Goal: Task Accomplishment & Management: Use online tool/utility

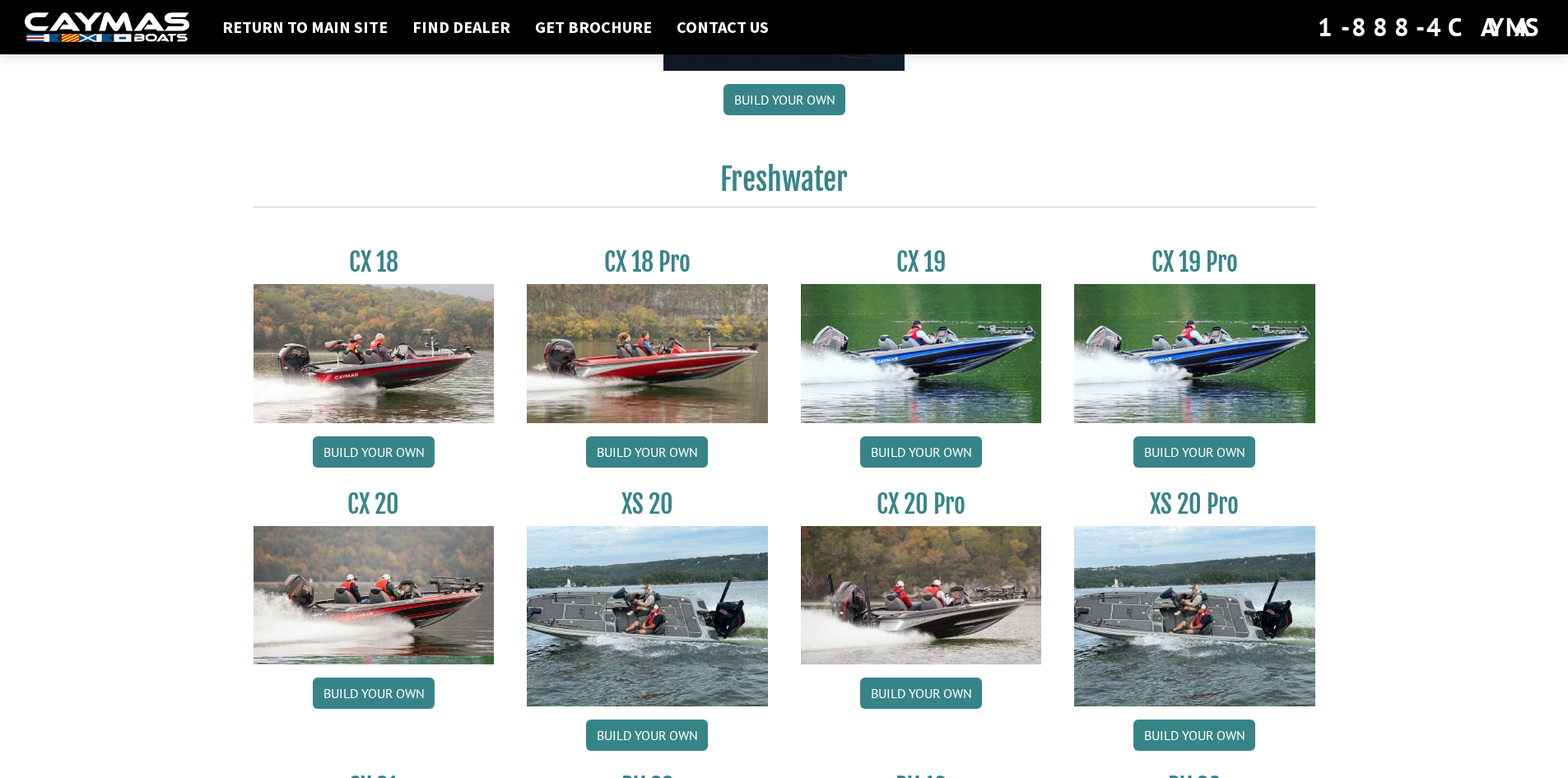
scroll to position [1317, 0]
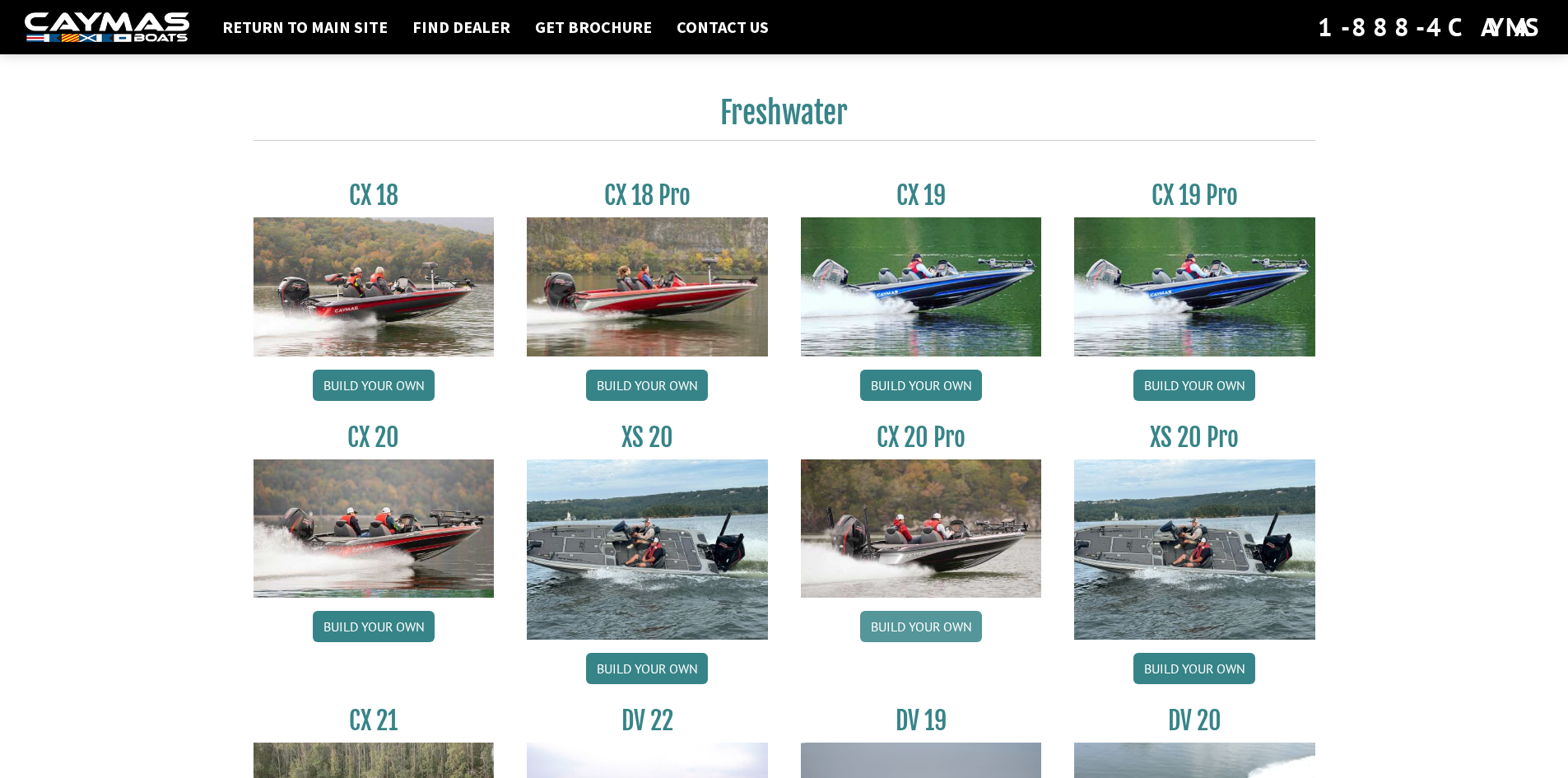
click at [908, 627] on link "Build your own" at bounding box center [920, 626] width 121 height 31
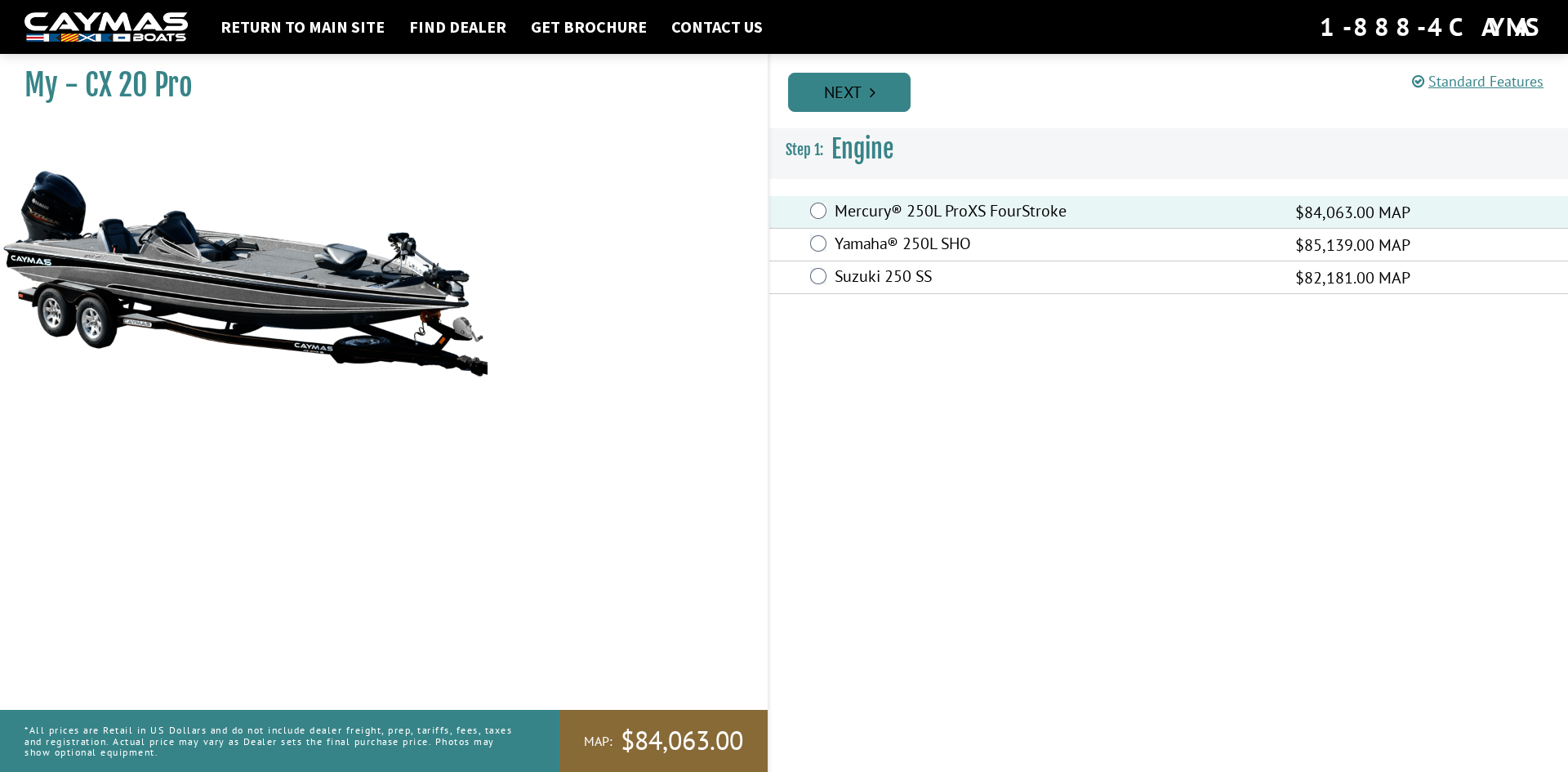
click at [853, 91] on link "Next" at bounding box center [849, 92] width 122 height 39
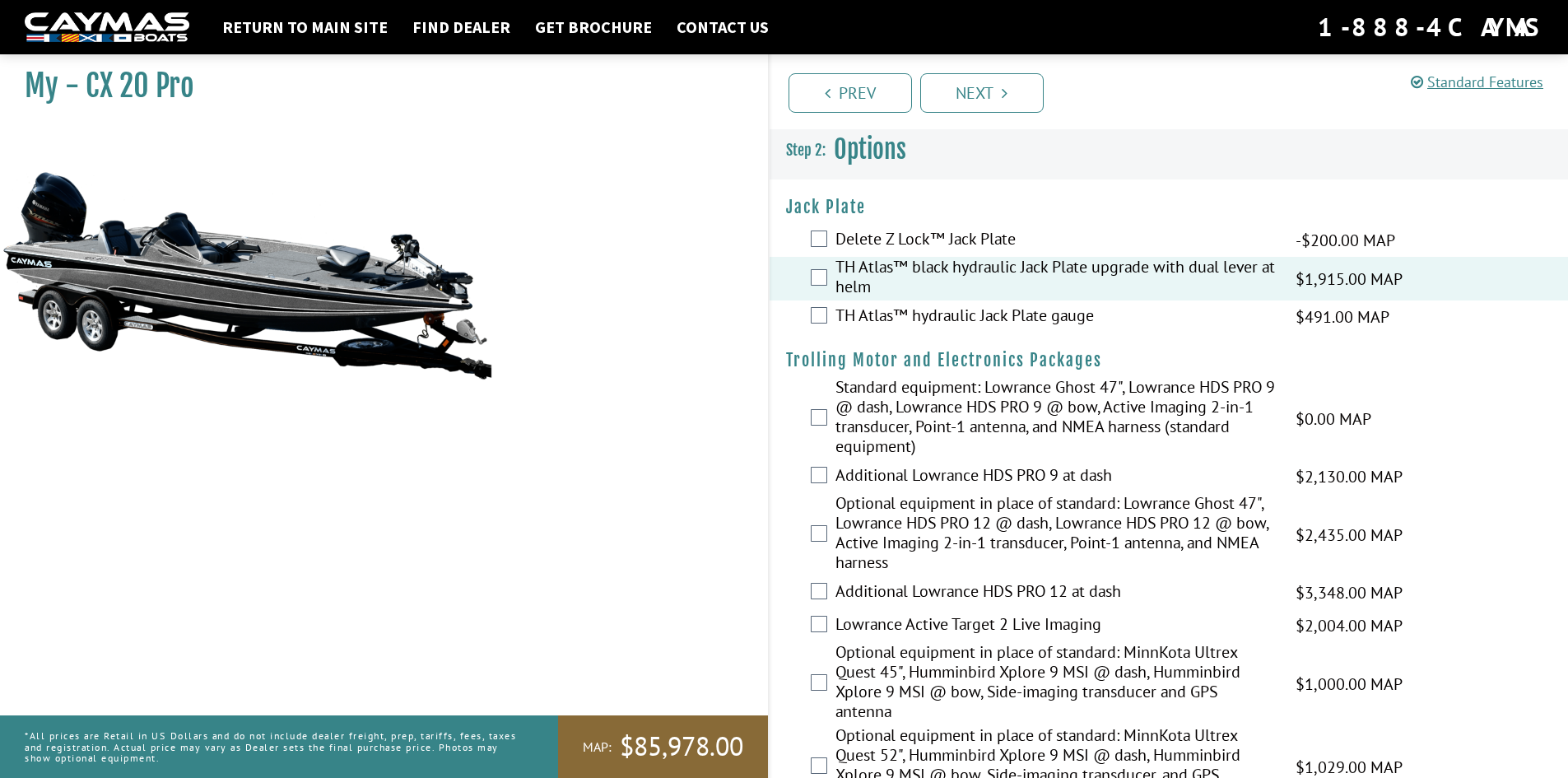
click at [820, 324] on div "TH Atlas™ hydraulic Jack Plate gauge $491.00 MAP $580.00 MSRP" at bounding box center [1169, 317] width 800 height 33
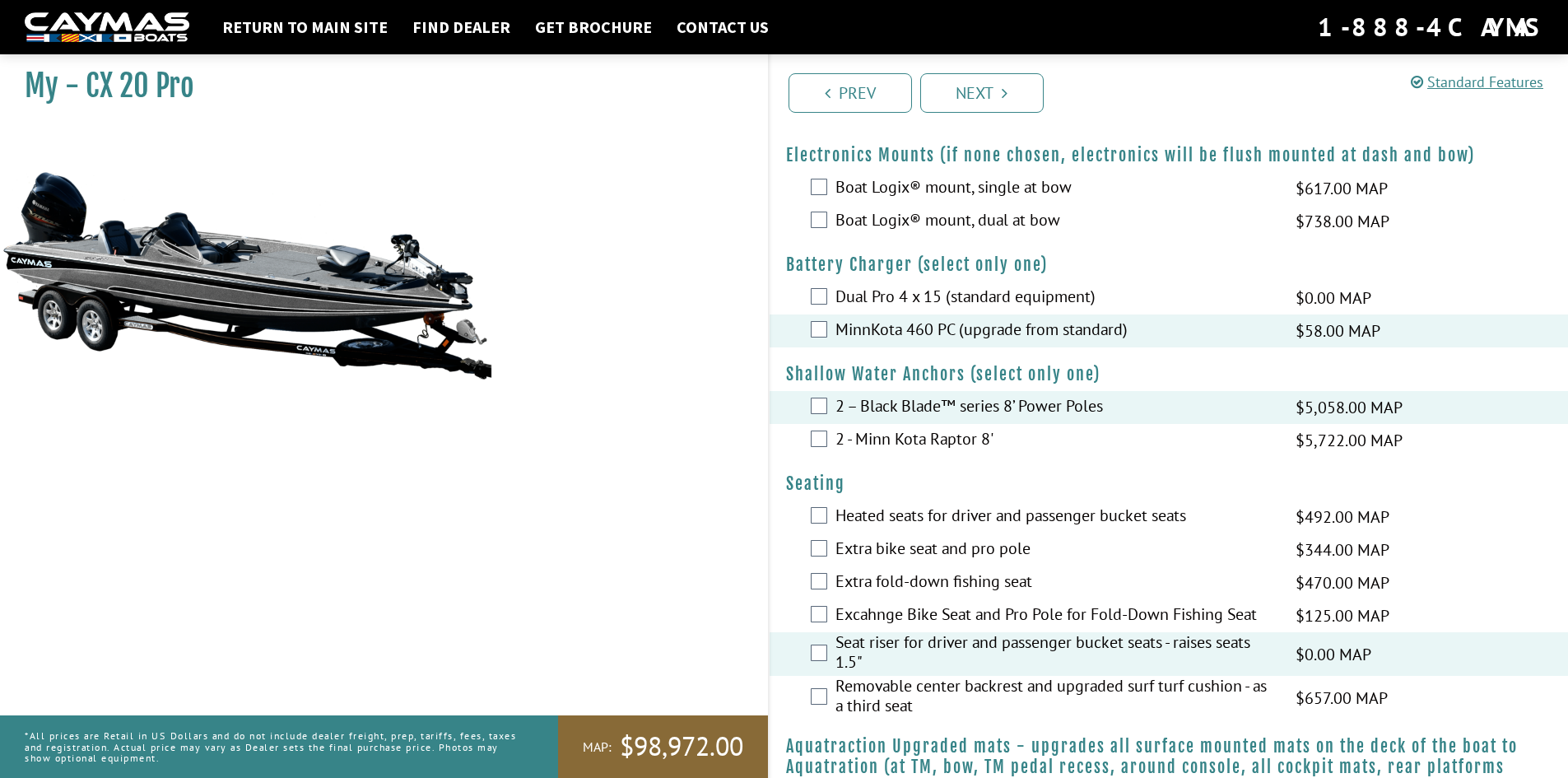
scroll to position [1519, 0]
